Goal: Task Accomplishment & Management: Use online tool/utility

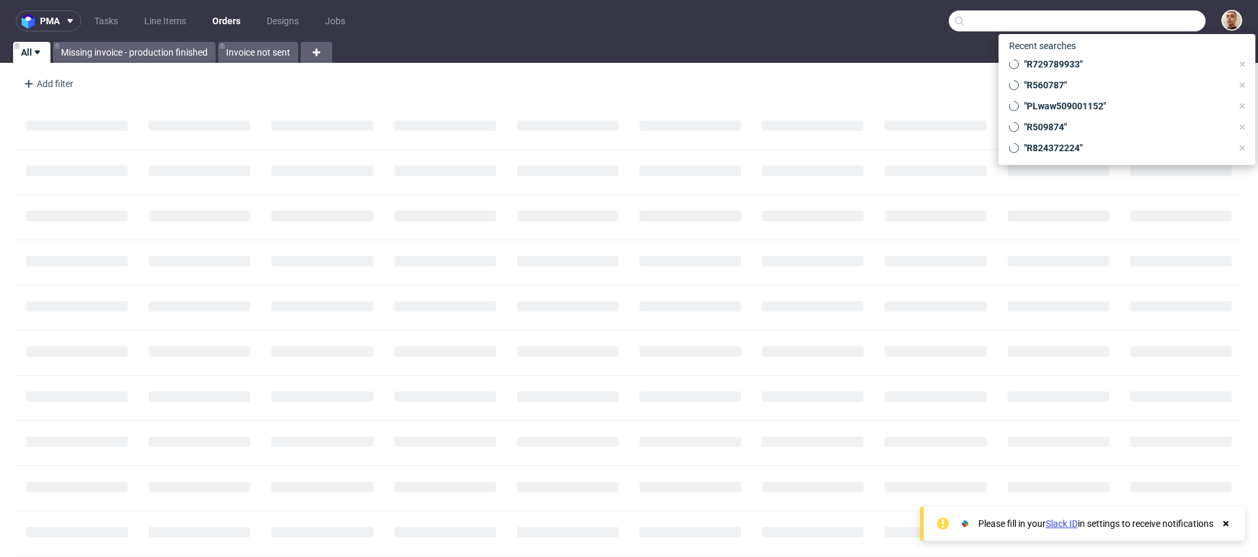
click at [1154, 29] on input "text" at bounding box center [1077, 20] width 257 height 21
paste input "R467753736"
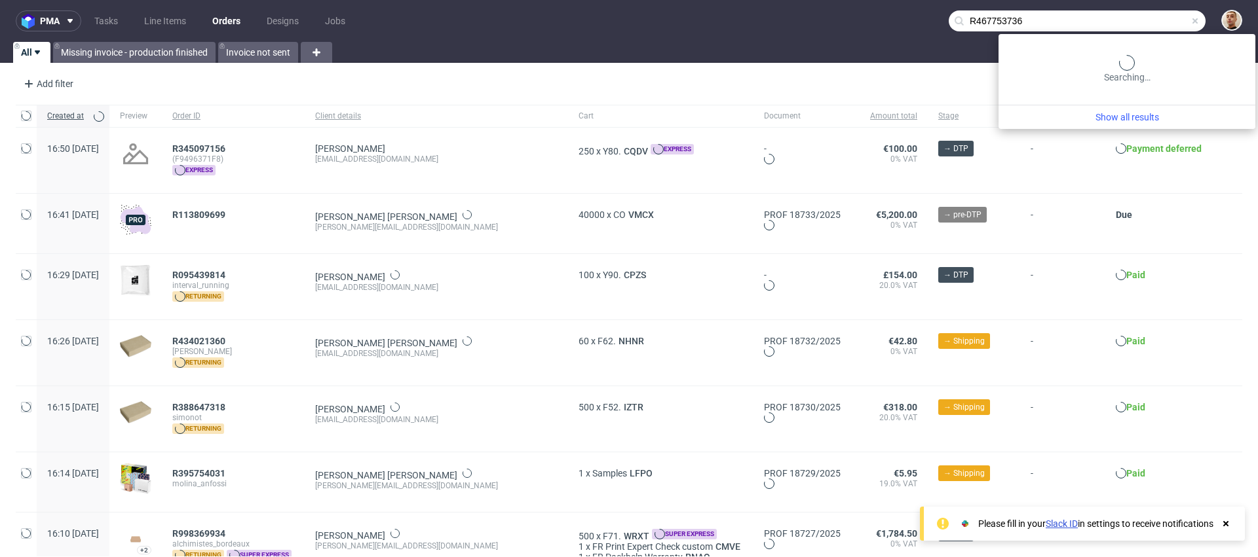
type input "R467753736"
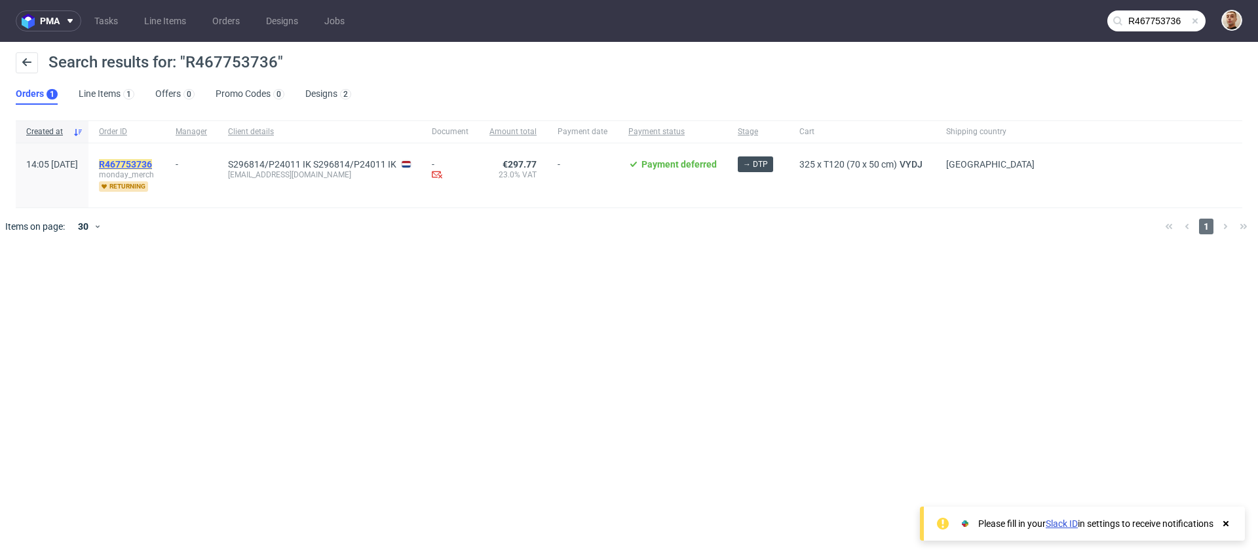
click at [152, 162] on mark "R467753736" at bounding box center [125, 164] width 53 height 10
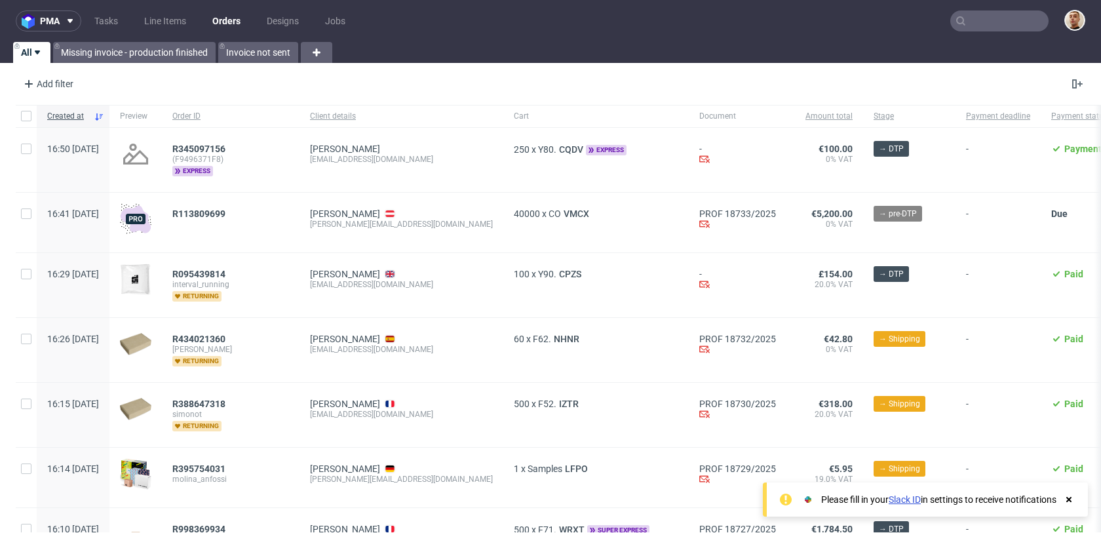
click at [115, 10] on nav "pma Tasks Line Items Orders Designs Jobs" at bounding box center [550, 21] width 1101 height 42
click at [115, 16] on link "Tasks" at bounding box center [105, 20] width 39 height 21
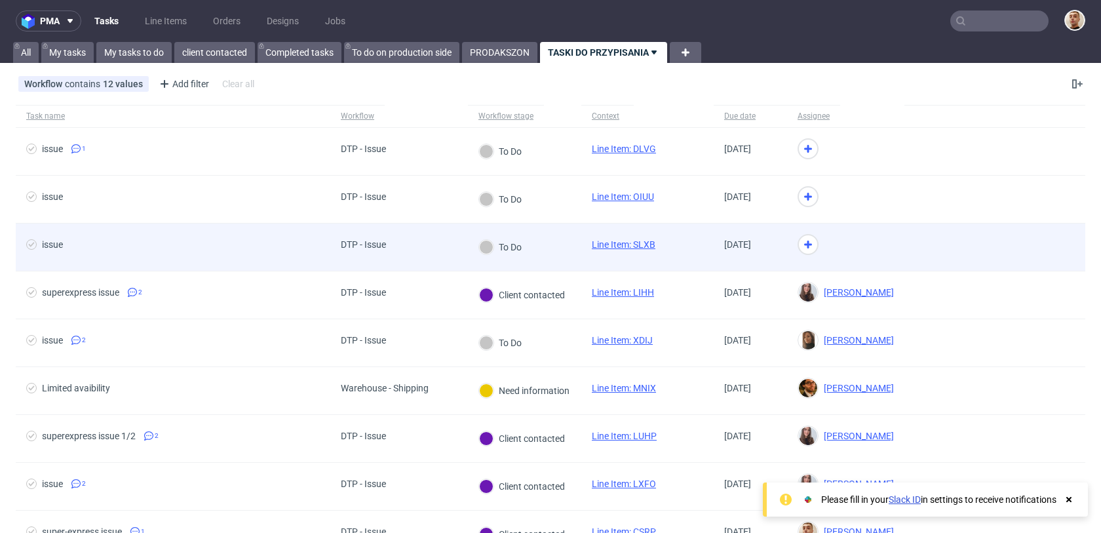
click at [375, 264] on div "DTP - Issue" at bounding box center [363, 246] width 66 height 47
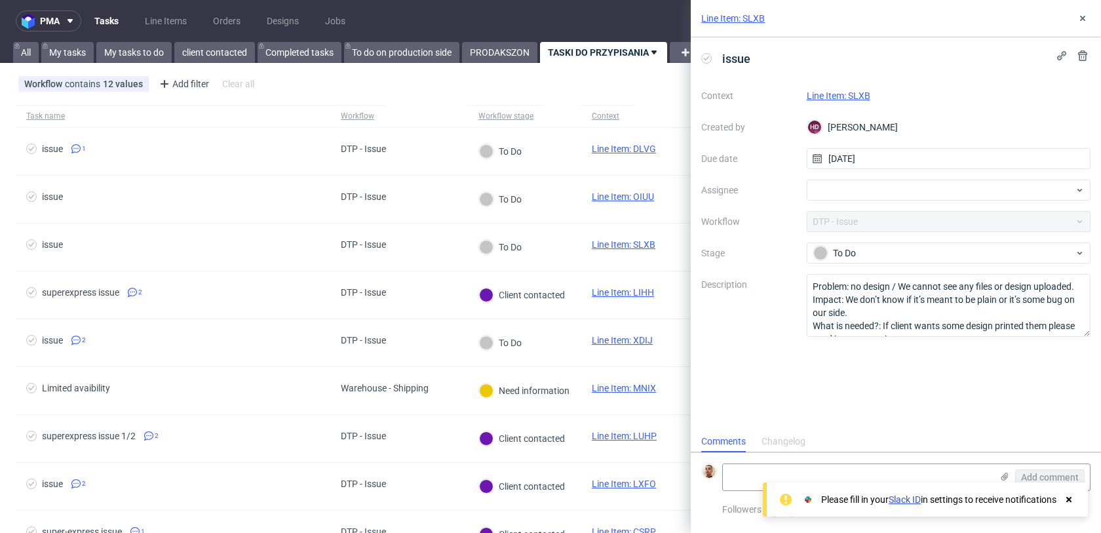
scroll to position [10, 0]
click at [823, 94] on link "Line Item: SLXB" at bounding box center [838, 95] width 64 height 10
click at [851, 192] on div at bounding box center [948, 189] width 284 height 21
type input "matt"
click at [865, 218] on span "Matteo Corsico" at bounding box center [870, 218] width 70 height 13
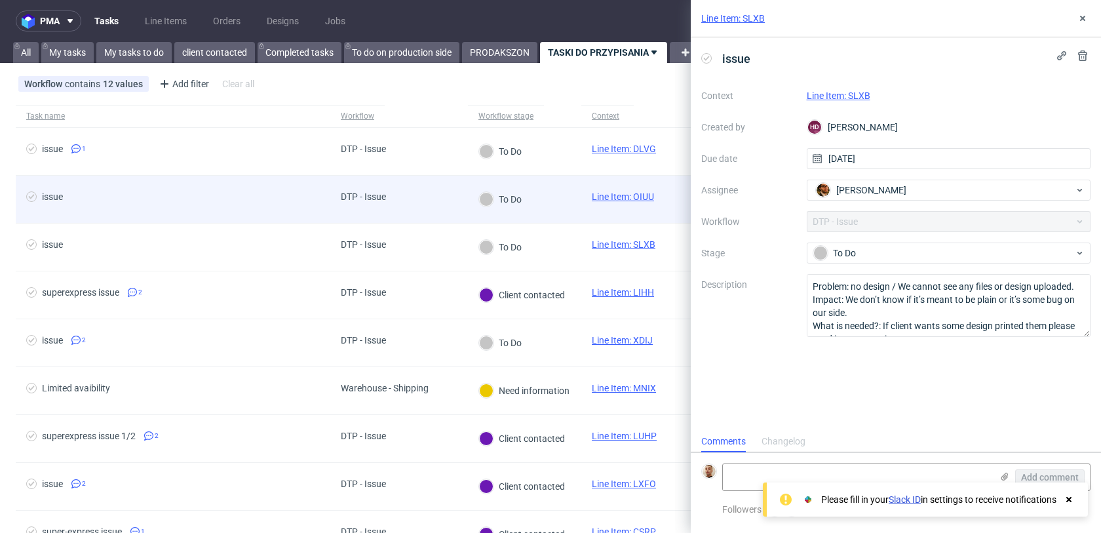
click at [575, 193] on div "To Do" at bounding box center [524, 200] width 113 height 48
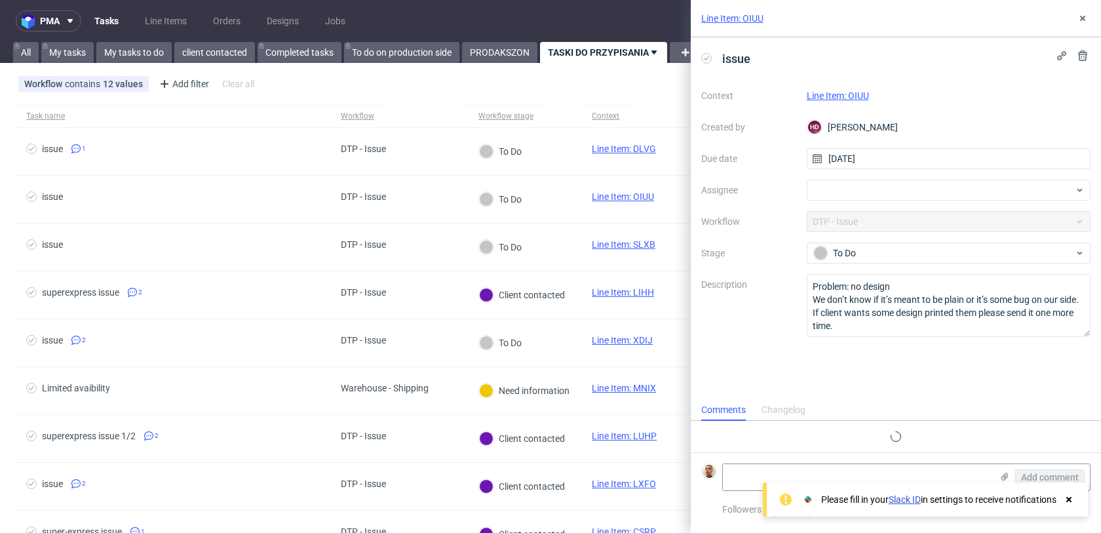
scroll to position [10, 0]
click at [858, 89] on div "Line Item: OIUU" at bounding box center [948, 96] width 284 height 16
click at [856, 97] on link "Line Item: OIUU" at bounding box center [837, 95] width 62 height 10
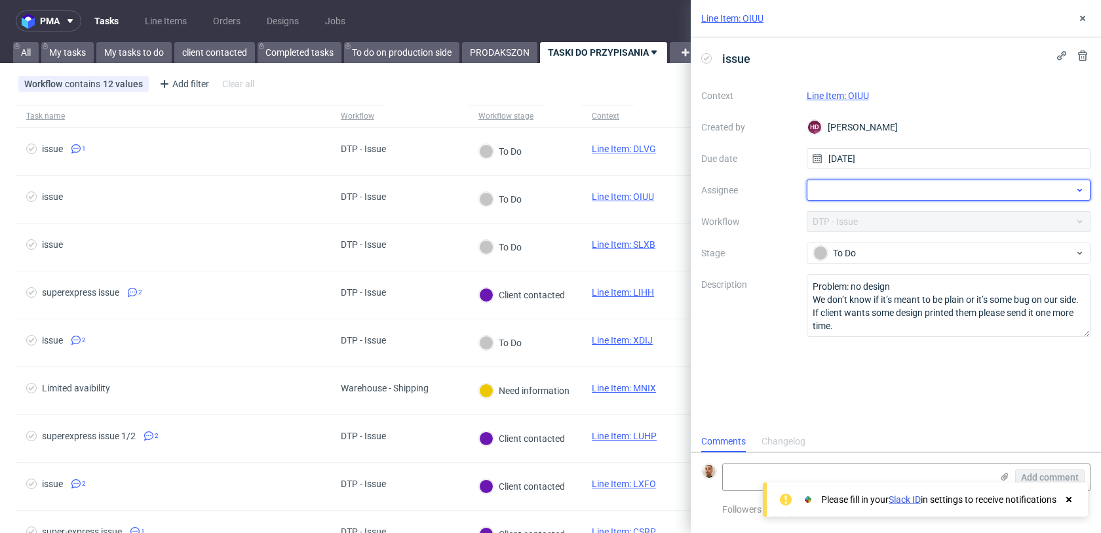
click at [846, 188] on div at bounding box center [948, 189] width 284 height 21
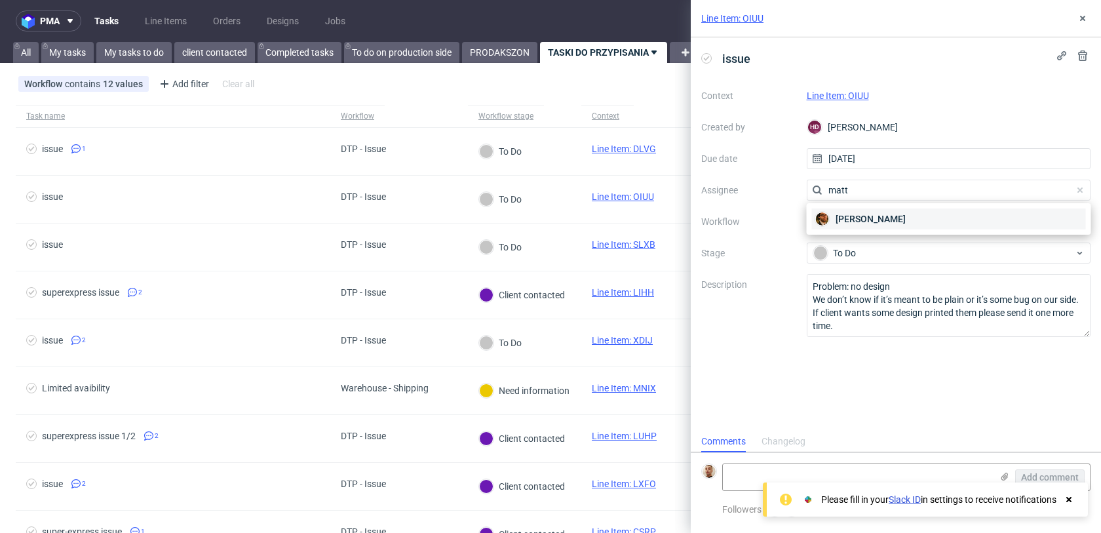
type input "matt"
click at [855, 213] on span "Matteo Corsico" at bounding box center [870, 218] width 70 height 13
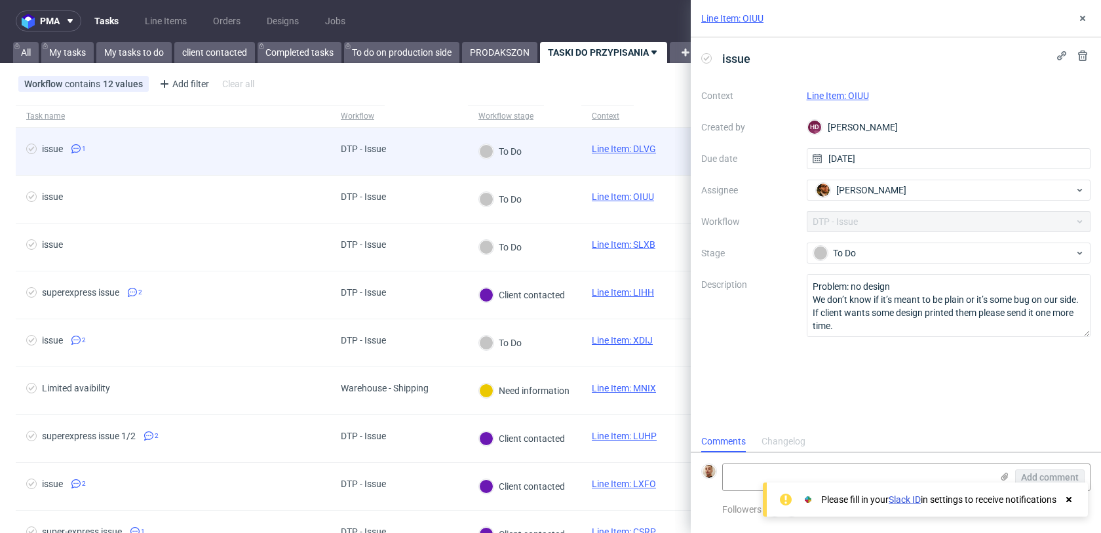
click at [580, 153] on div "To Do" at bounding box center [524, 152] width 113 height 48
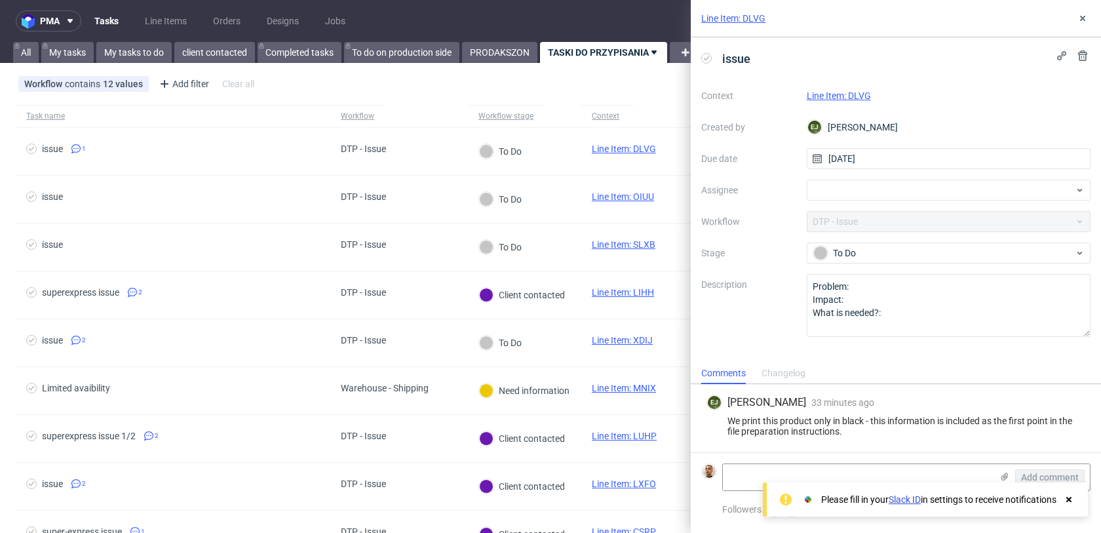
click at [842, 98] on link "Line Item: DLVG" at bounding box center [838, 95] width 64 height 10
click at [827, 183] on div at bounding box center [948, 189] width 284 height 21
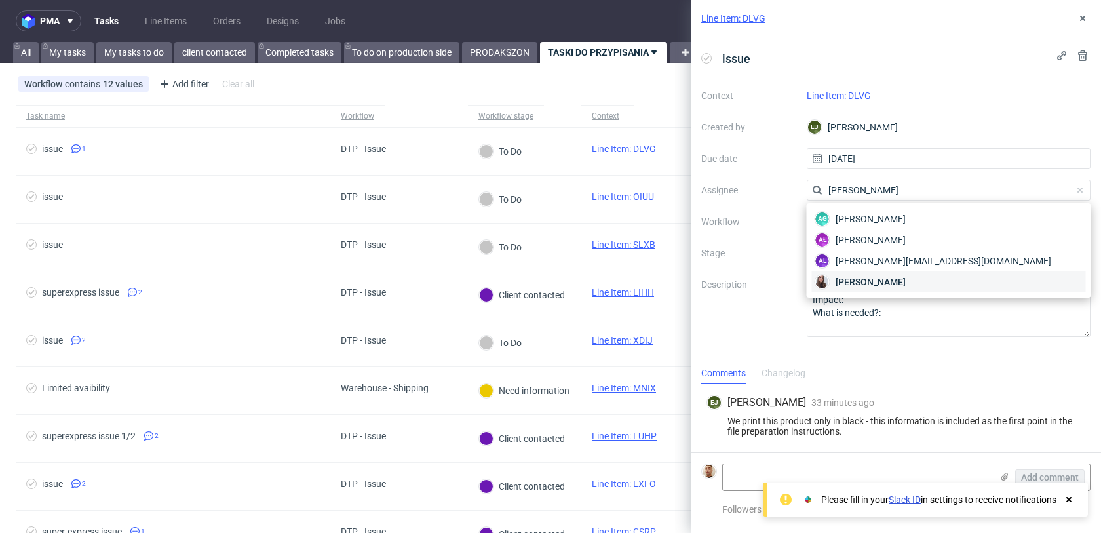
type input "sandra"
click at [826, 278] on img at bounding box center [822, 281] width 13 height 13
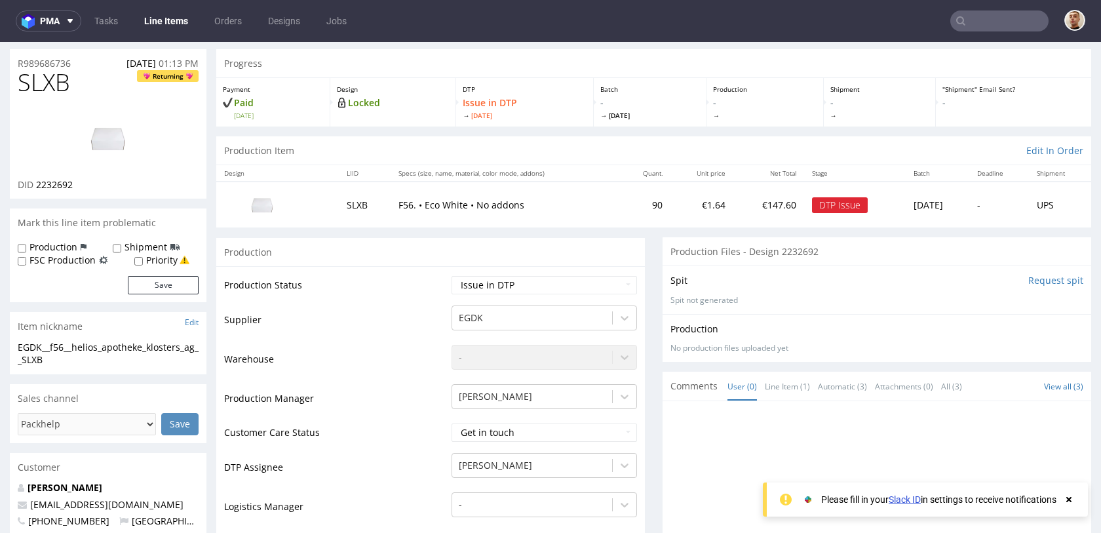
scroll to position [36, 0]
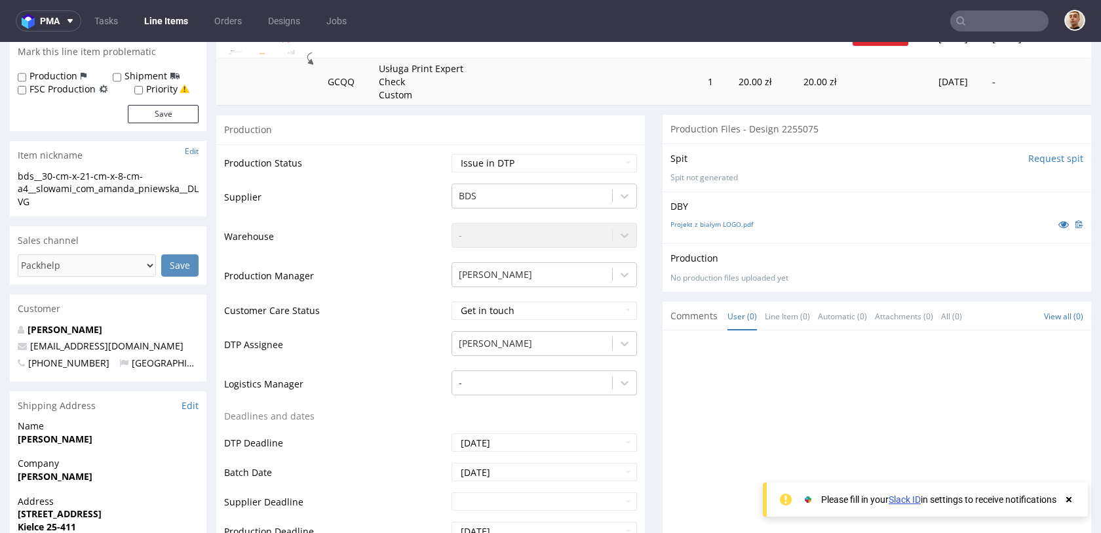
scroll to position [86, 0]
